Goal: Task Accomplishment & Management: Use online tool/utility

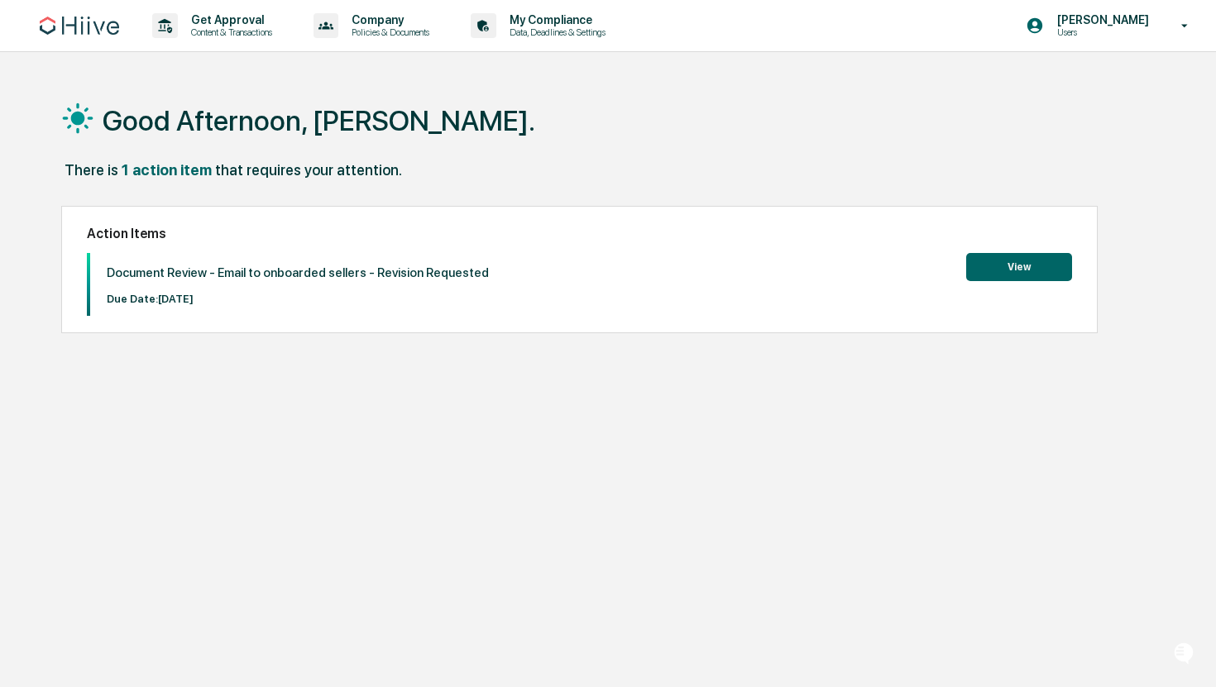
click at [969, 266] on button "View" at bounding box center [1019, 267] width 106 height 28
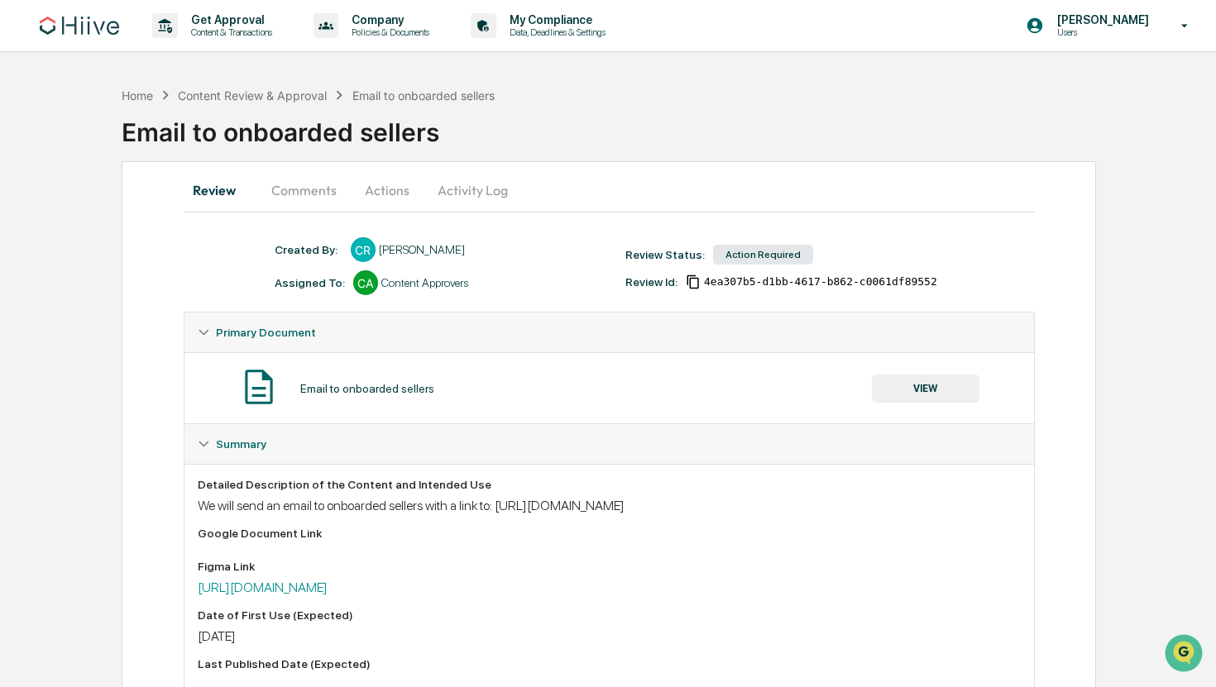
click at [294, 189] on button "Comments" at bounding box center [304, 190] width 92 height 40
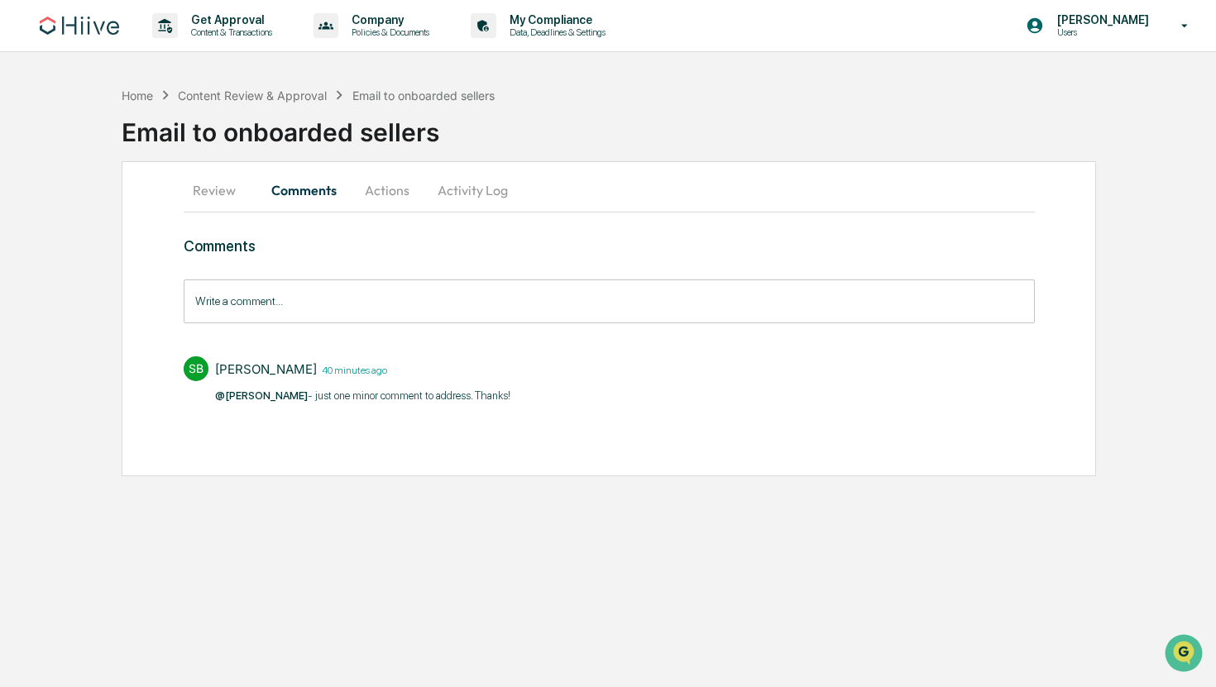
click at [412, 394] on p "​ @[PERSON_NAME] - just one minor comment to address. Thanks!" at bounding box center [362, 396] width 295 height 17
click at [227, 194] on button "Review" at bounding box center [221, 190] width 74 height 40
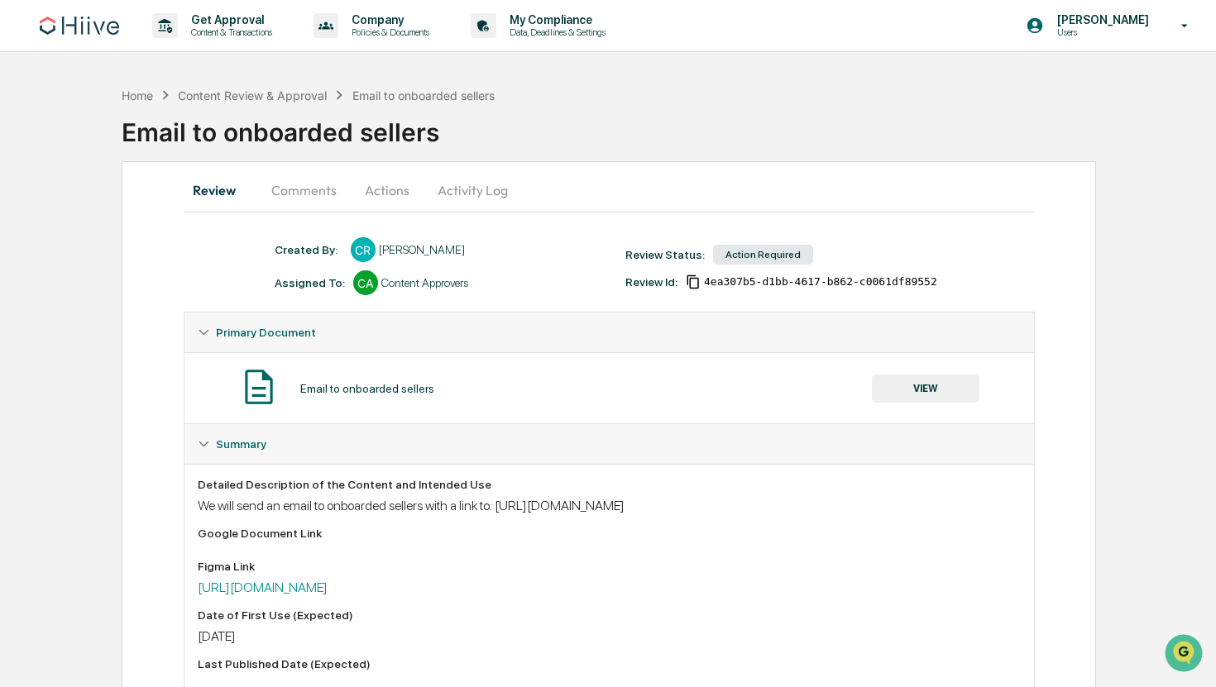
click at [922, 399] on button "VIEW" at bounding box center [926, 389] width 108 height 28
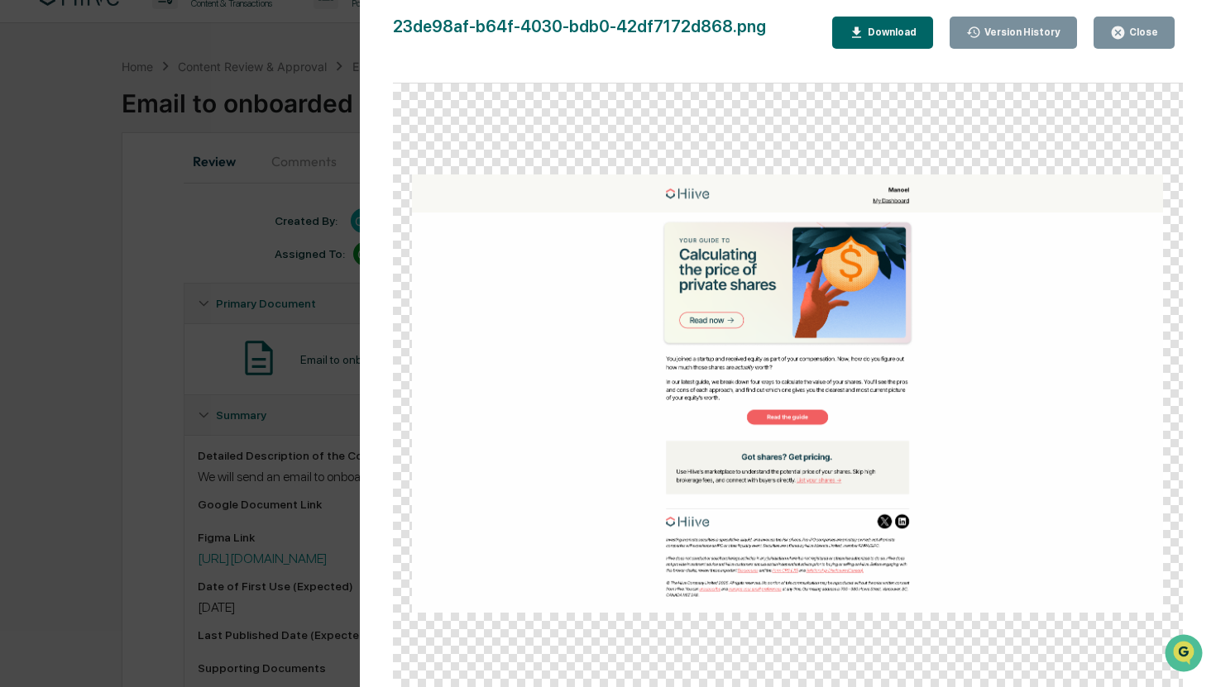
scroll to position [33, 0]
click at [197, 376] on div "Version History [DATE] 07:54 PM [PERSON_NAME] [DATE] 06:40 PM [PERSON_NAME] [DA…" at bounding box center [608, 343] width 1216 height 687
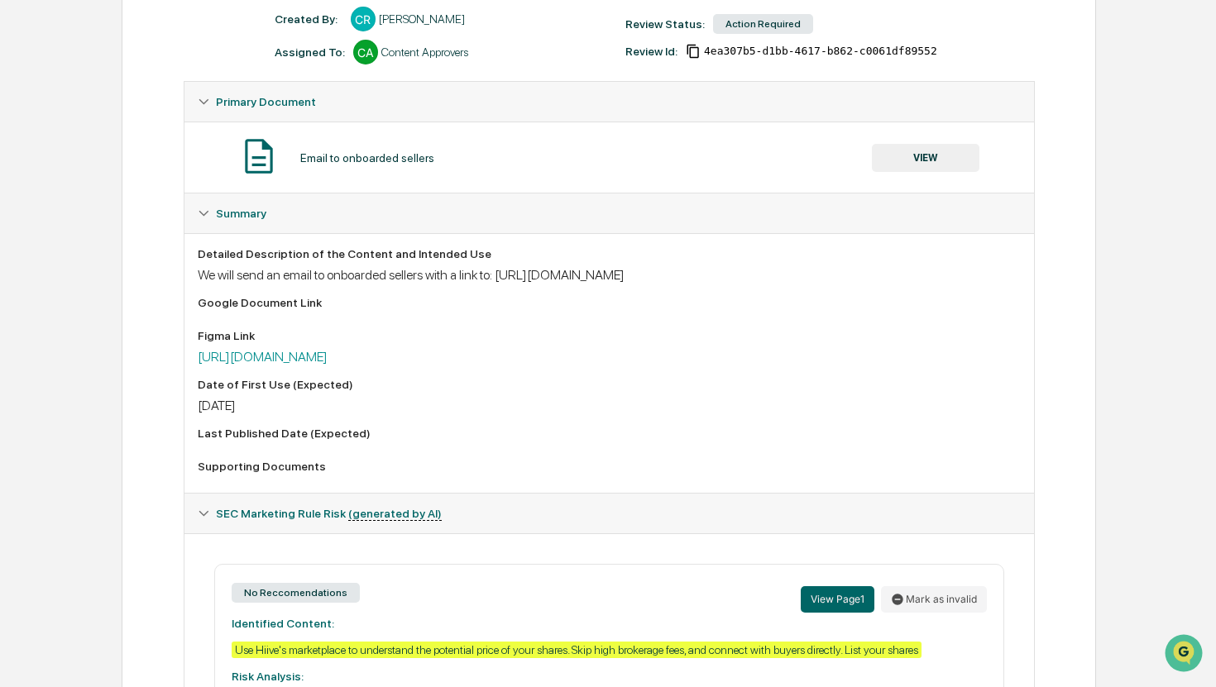
scroll to position [228, 0]
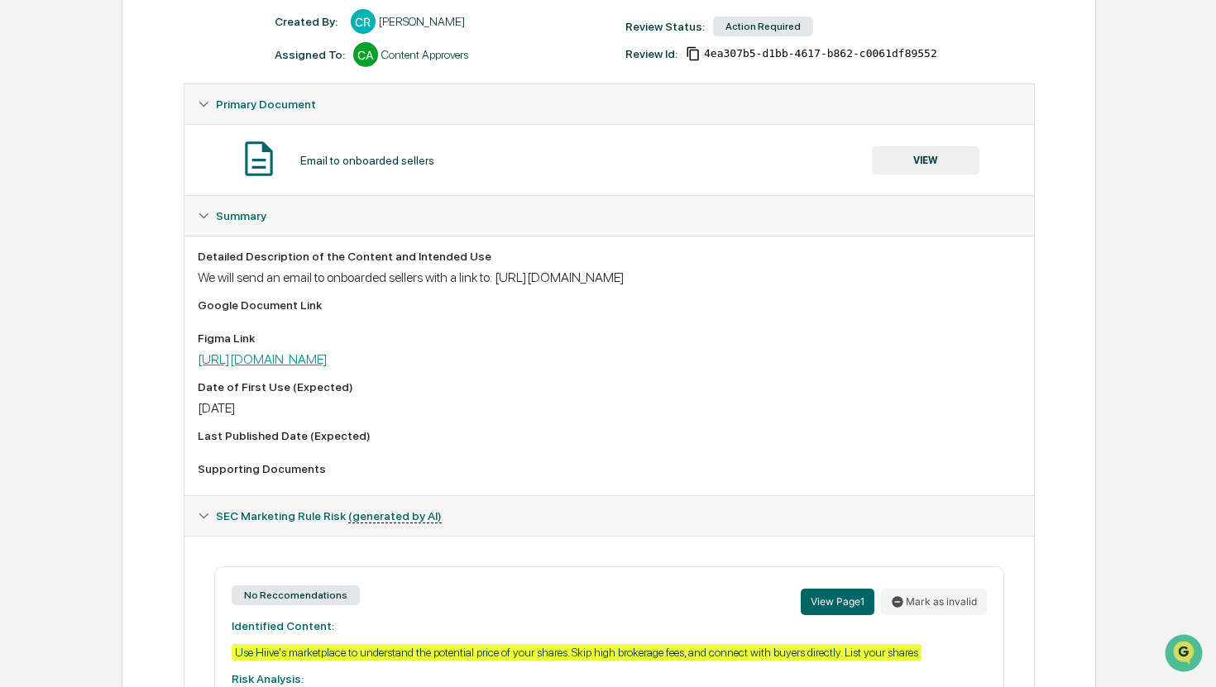
click at [328, 367] on link "[URL][DOMAIN_NAME]" at bounding box center [263, 360] width 130 height 16
click at [941, 160] on button "VIEW" at bounding box center [926, 160] width 108 height 28
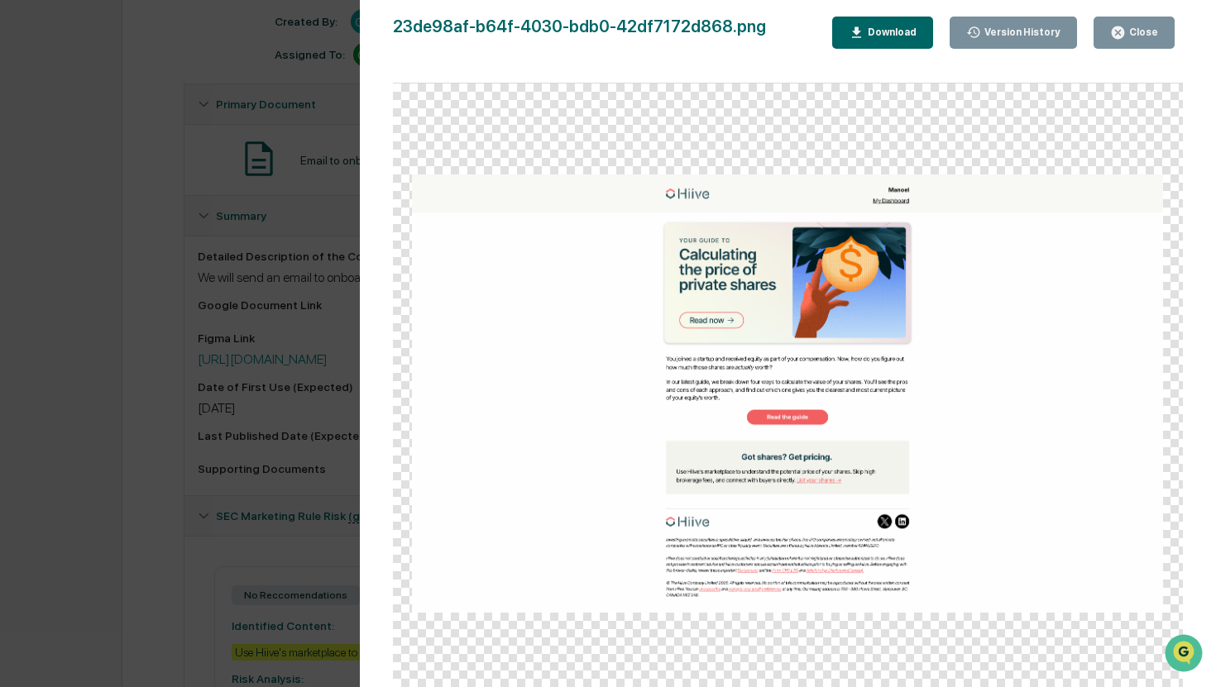
click at [1118, 33] on icon "button" at bounding box center [1118, 32] width 12 height 12
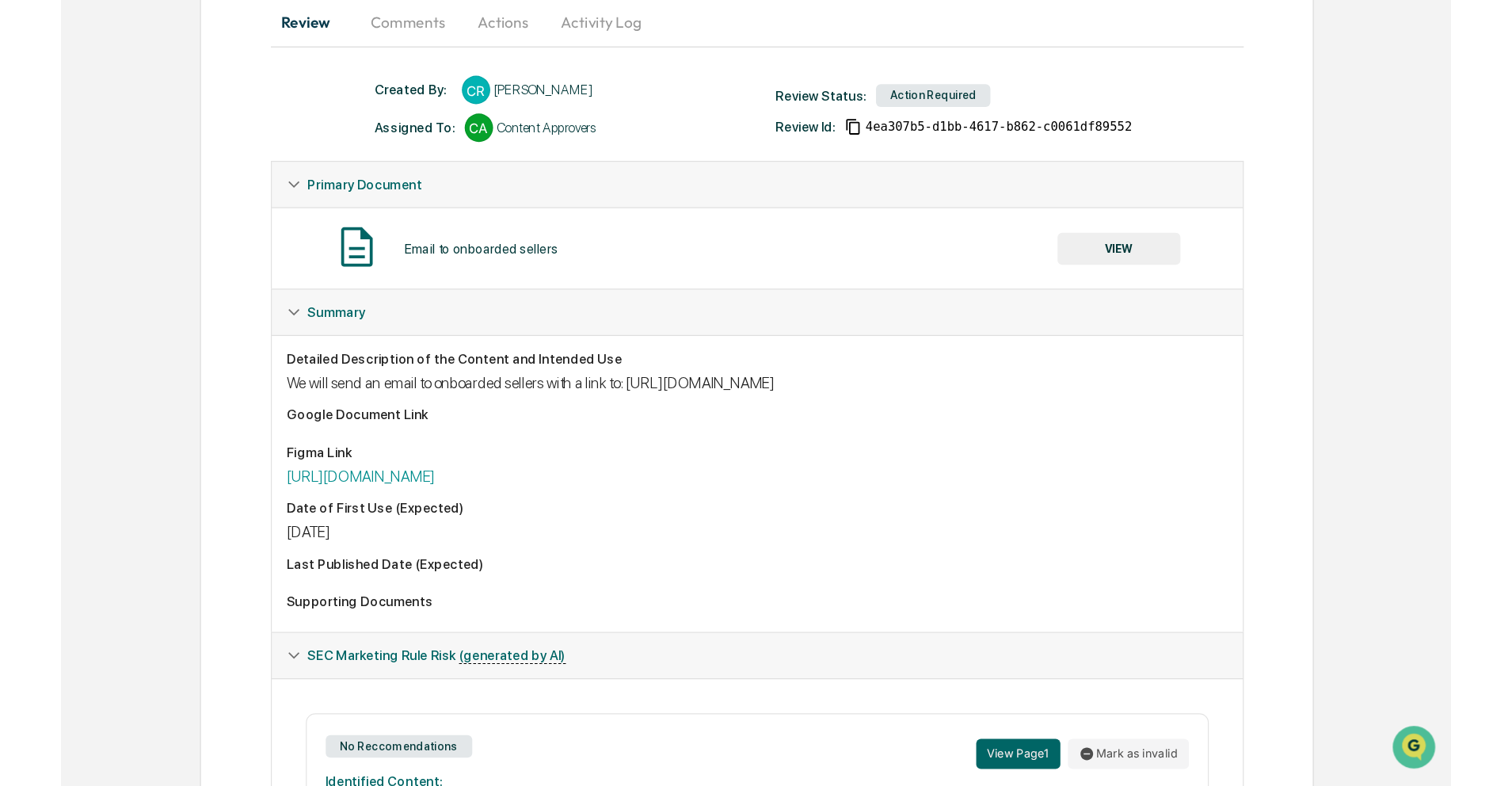
scroll to position [0, 0]
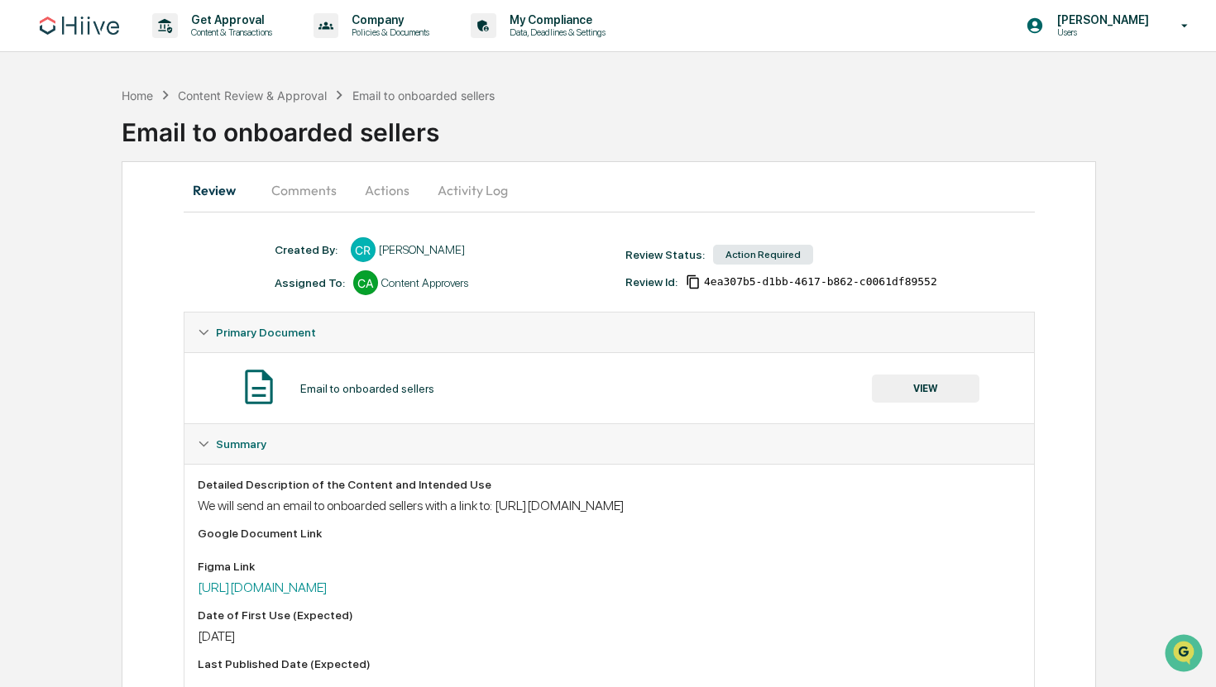
click at [383, 185] on button "Actions" at bounding box center [387, 190] width 74 height 40
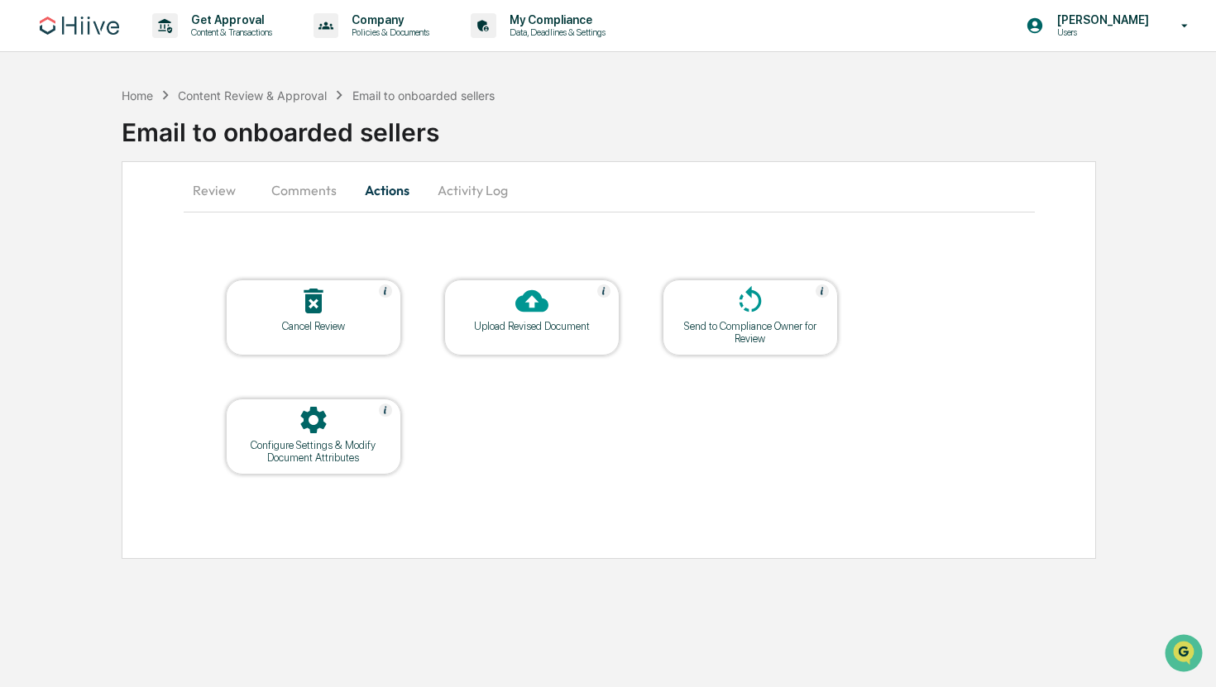
click at [726, 315] on div at bounding box center [750, 303] width 165 height 36
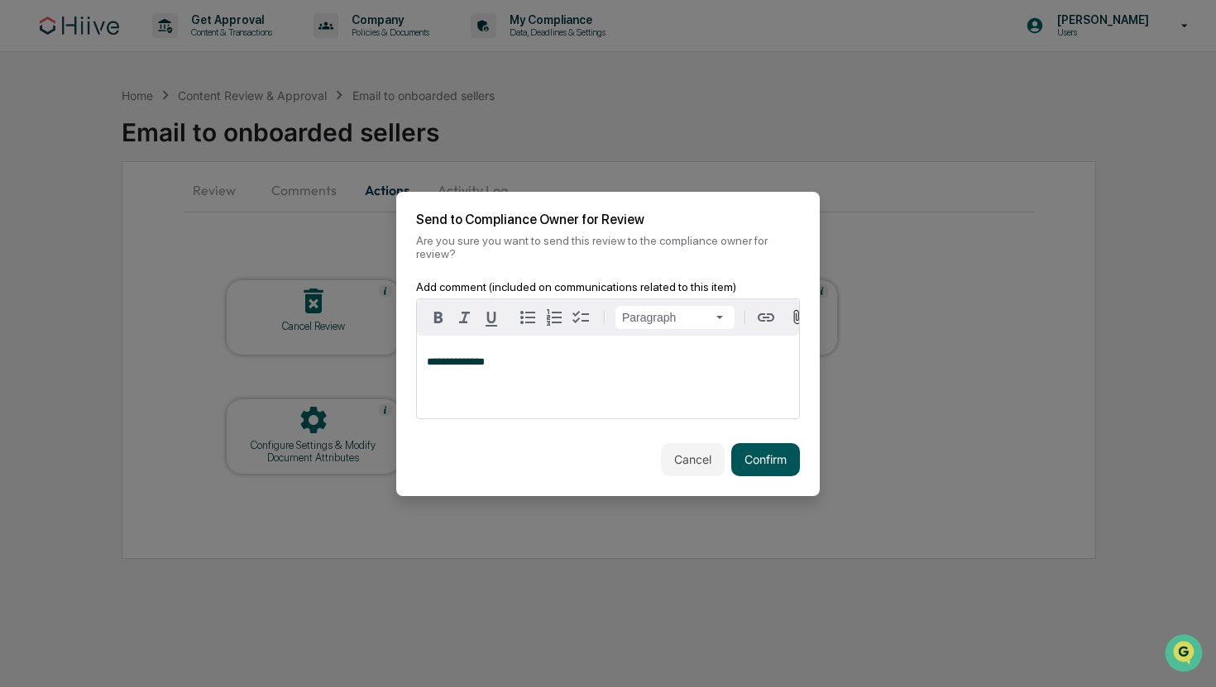
click at [766, 459] on button "Confirm" at bounding box center [765, 459] width 69 height 33
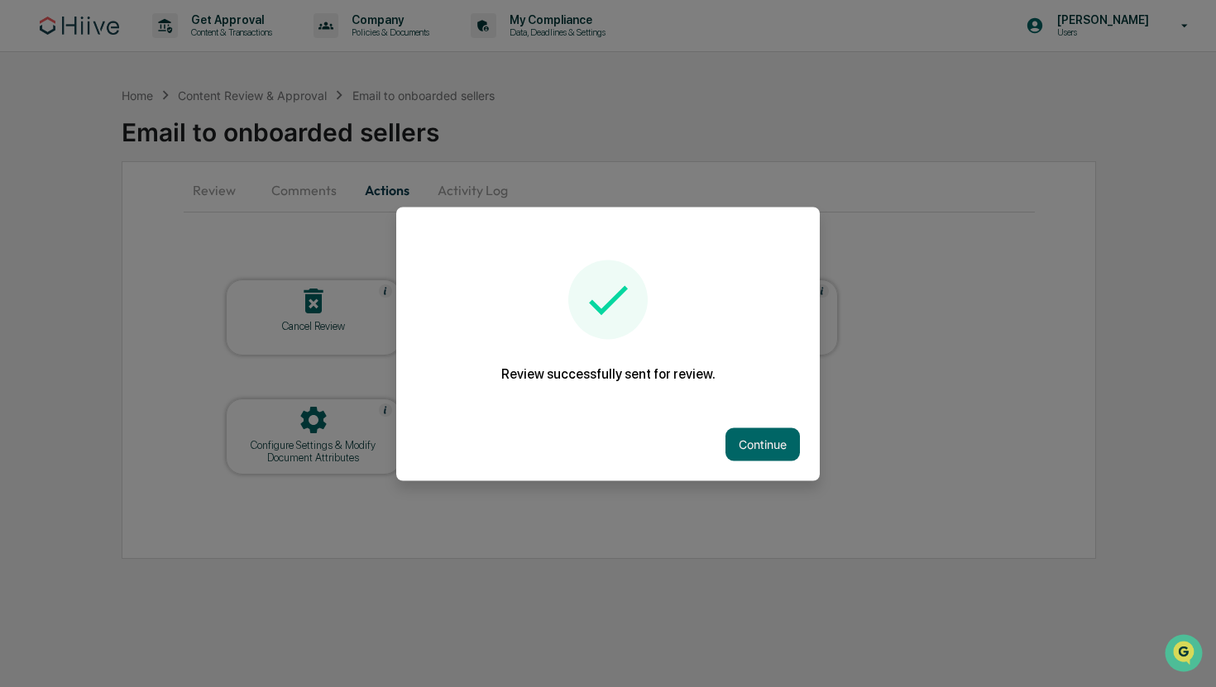
click at [762, 463] on div "Continue" at bounding box center [608, 444] width 424 height 73
click at [759, 445] on button "Continue" at bounding box center [762, 444] width 74 height 33
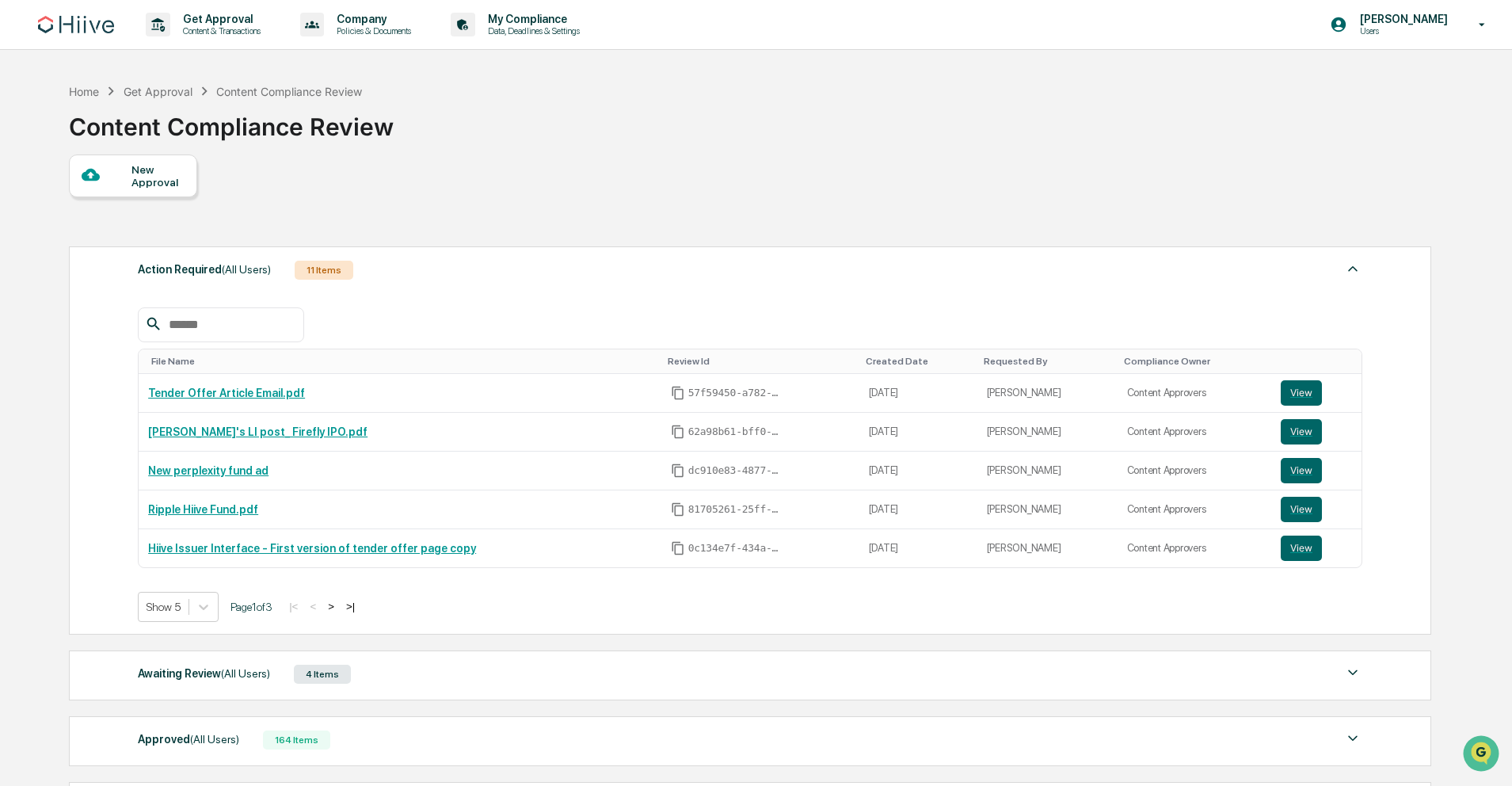
click at [487, 658] on div "Approved (All Users) 164 Items File Name Review Id Created Date Requested By Co…" at bounding box center [750, 741] width 1363 height 50
